Goal: Information Seeking & Learning: Learn about a topic

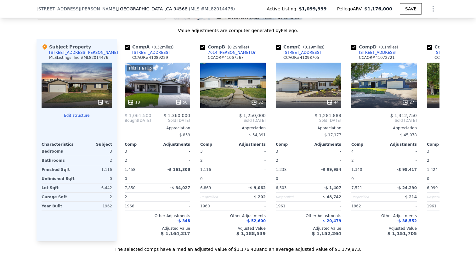
scroll to position [680, 0]
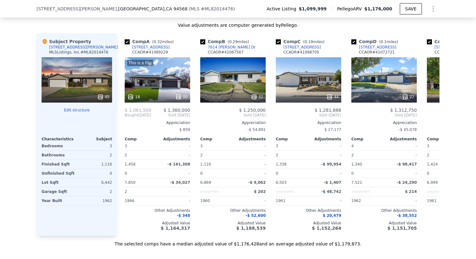
click at [81, 79] on div "45" at bounding box center [77, 79] width 70 height 45
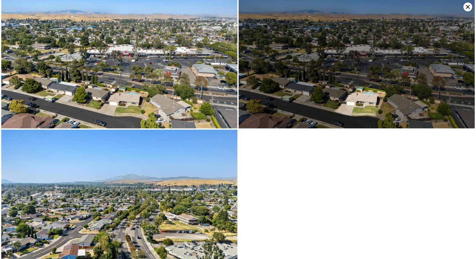
scroll to position [3260, 0]
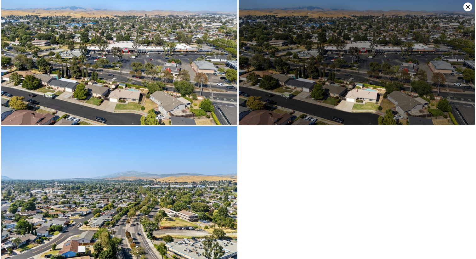
click at [465, 7] on icon at bounding box center [467, 7] width 9 height 9
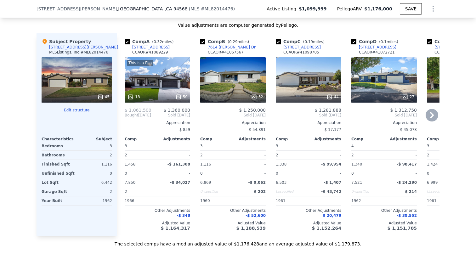
click at [165, 86] on div "This is a Flip 18 50" at bounding box center [157, 79] width 65 height 45
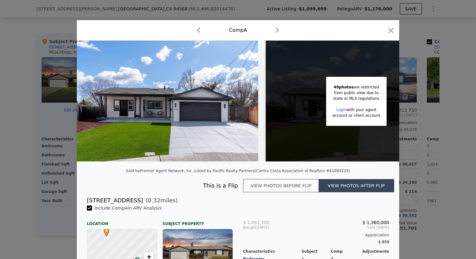
click at [195, 103] on img at bounding box center [167, 101] width 181 height 121
click at [277, 30] on icon "button" at bounding box center [277, 30] width 10 height 10
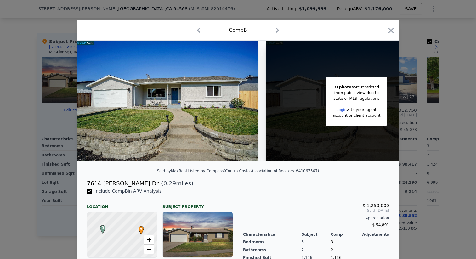
click at [198, 27] on icon "button" at bounding box center [198, 30] width 10 height 10
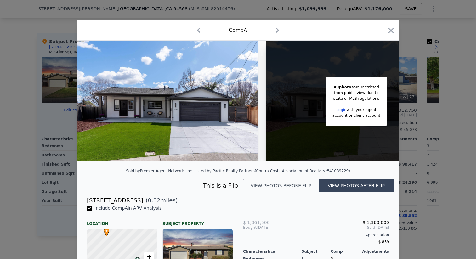
click at [343, 110] on link "Login" at bounding box center [341, 110] width 10 height 4
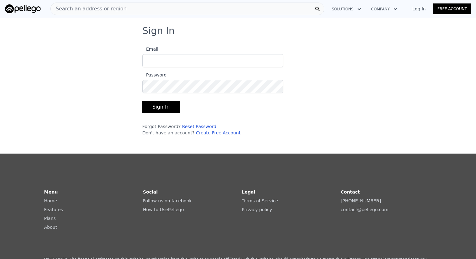
type input "jyotisach1985@gmail.com"
click at [158, 104] on button "Sign In" at bounding box center [160, 107] width 37 height 13
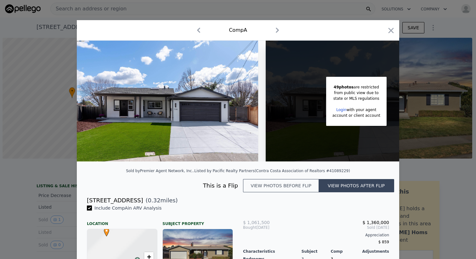
scroll to position [0, 3]
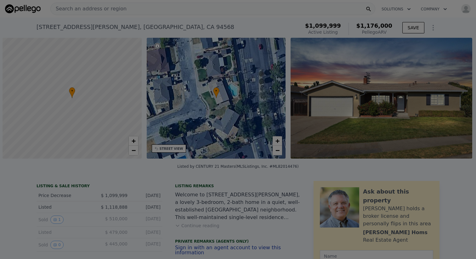
scroll to position [0, 3]
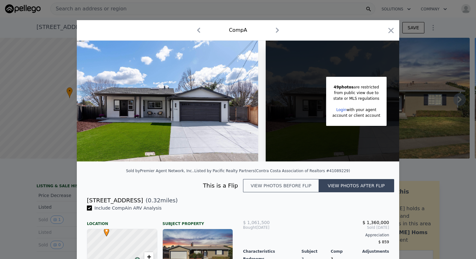
click at [343, 109] on link "Login" at bounding box center [341, 110] width 10 height 4
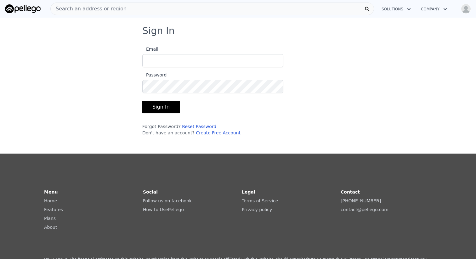
type input "[EMAIL_ADDRESS][DOMAIN_NAME]"
click at [147, 105] on button "Sign In" at bounding box center [160, 107] width 37 height 13
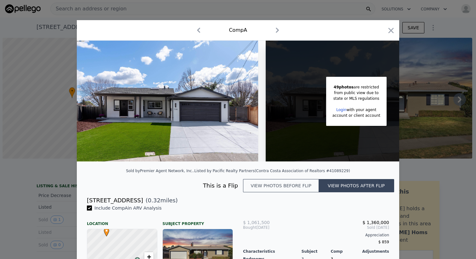
scroll to position [0, 3]
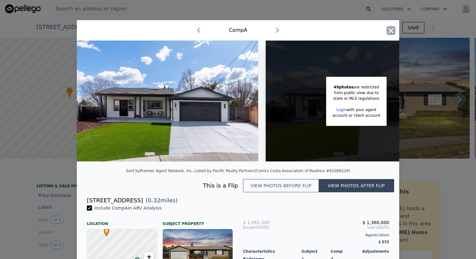
click at [390, 27] on icon "button" at bounding box center [390, 30] width 9 height 9
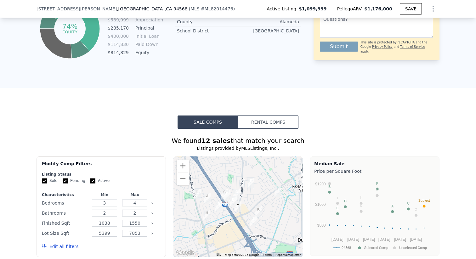
scroll to position [438, 0]
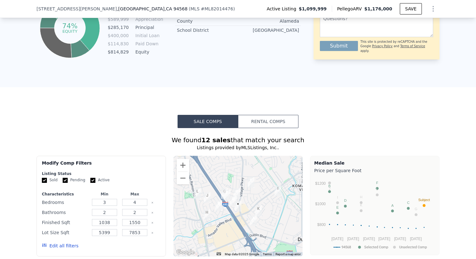
click at [278, 119] on button "Rental Comps" at bounding box center [268, 121] width 60 height 13
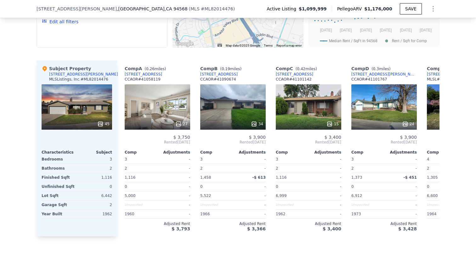
scroll to position [639, 0]
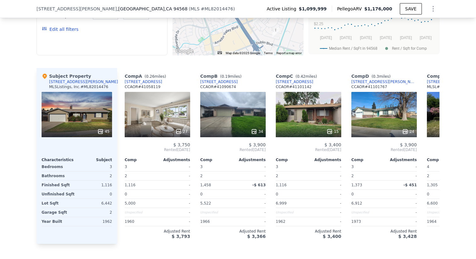
click at [103, 120] on div "45" at bounding box center [77, 114] width 70 height 45
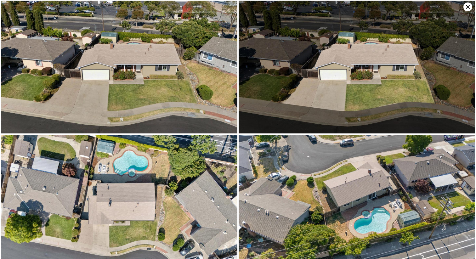
scroll to position [317, 0]
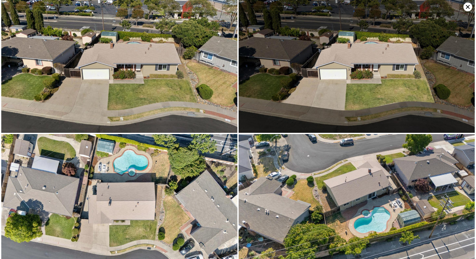
click at [466, 8] on icon at bounding box center [467, 7] width 4 height 4
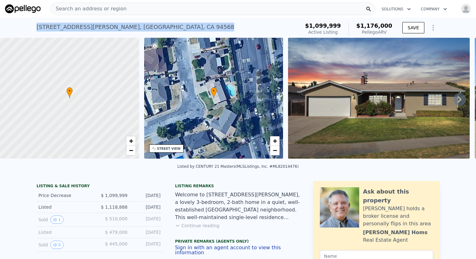
drag, startPoint x: 37, startPoint y: 25, endPoint x: 127, endPoint y: 26, distance: 90.3
click at [127, 26] on div "[STREET_ADDRESS][PERSON_NAME] Active at $1.100m (~ARV $1.176m )" at bounding box center [166, 29] width 261 height 18
copy div "[STREET_ADDRESS][PERSON_NAME]"
